Goal: Information Seeking & Learning: Learn about a topic

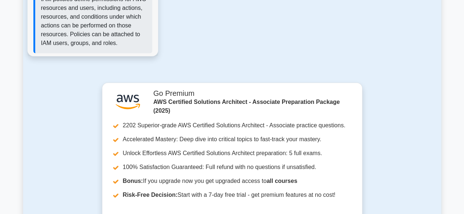
scroll to position [1033, 0]
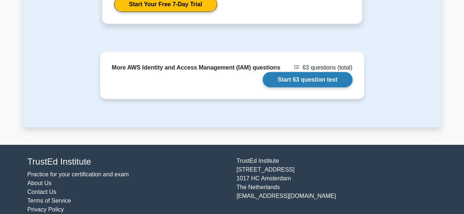
click at [299, 72] on link "Start 63 question test" at bounding box center [307, 79] width 90 height 15
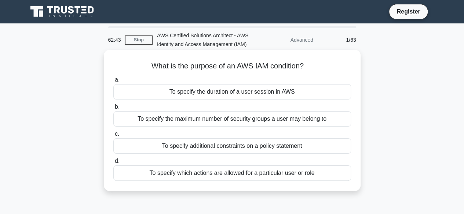
click at [211, 177] on div "To specify which actions are allowed for a particular user or role" at bounding box center [231, 173] width 237 height 15
click at [113, 164] on input "d. To specify which actions are allowed for a particular user or role" at bounding box center [113, 161] width 0 height 5
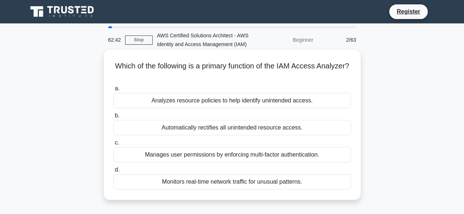
click at [211, 180] on div "Monitors real-time network traffic for unusual patterns." at bounding box center [231, 181] width 237 height 15
click at [113, 173] on input "d. Monitors real-time network traffic for unusual patterns." at bounding box center [113, 170] width 0 height 5
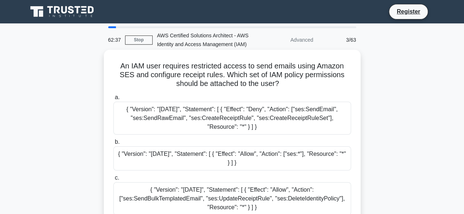
click at [208, 112] on div "{ "Version": "[DATE]", "Statement": [ { "Effect": "Deny", "Action": ["ses:SendE…" at bounding box center [231, 118] width 237 height 33
click at [113, 100] on input "a. { "Version": "[DATE]", "Statement": [ { "Effect": "Deny", "Action": ["ses:Se…" at bounding box center [113, 97] width 0 height 5
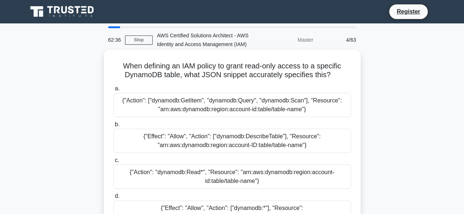
click at [207, 104] on div "{"Action": ["dynamodb:GetItem", "dynamodb:Query", "dynamodb:Scan"], "Resource":…" at bounding box center [231, 105] width 237 height 24
click at [113, 91] on input "a. {"Action": ["dynamodb:GetItem", "dynamodb:Query", "dynamodb:Scan"], "Resourc…" at bounding box center [113, 88] width 0 height 5
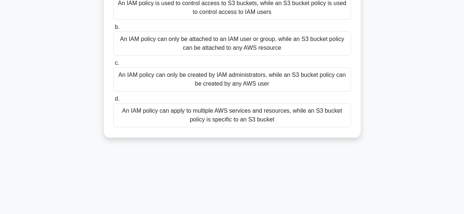
scroll to position [147, 0]
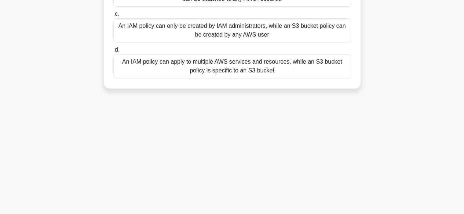
click at [209, 69] on div "An IAM policy can apply to multiple AWS services and resources, while an S3 buc…" at bounding box center [231, 66] width 237 height 24
click at [113, 52] on input "d. An IAM policy can apply to multiple AWS services and resources, while an S3 …" at bounding box center [113, 50] width 0 height 5
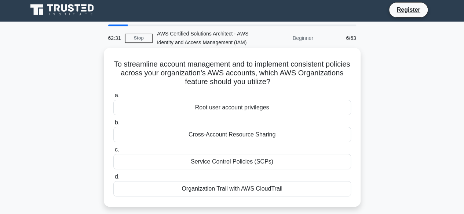
scroll to position [0, 0]
